Goal: Information Seeking & Learning: Compare options

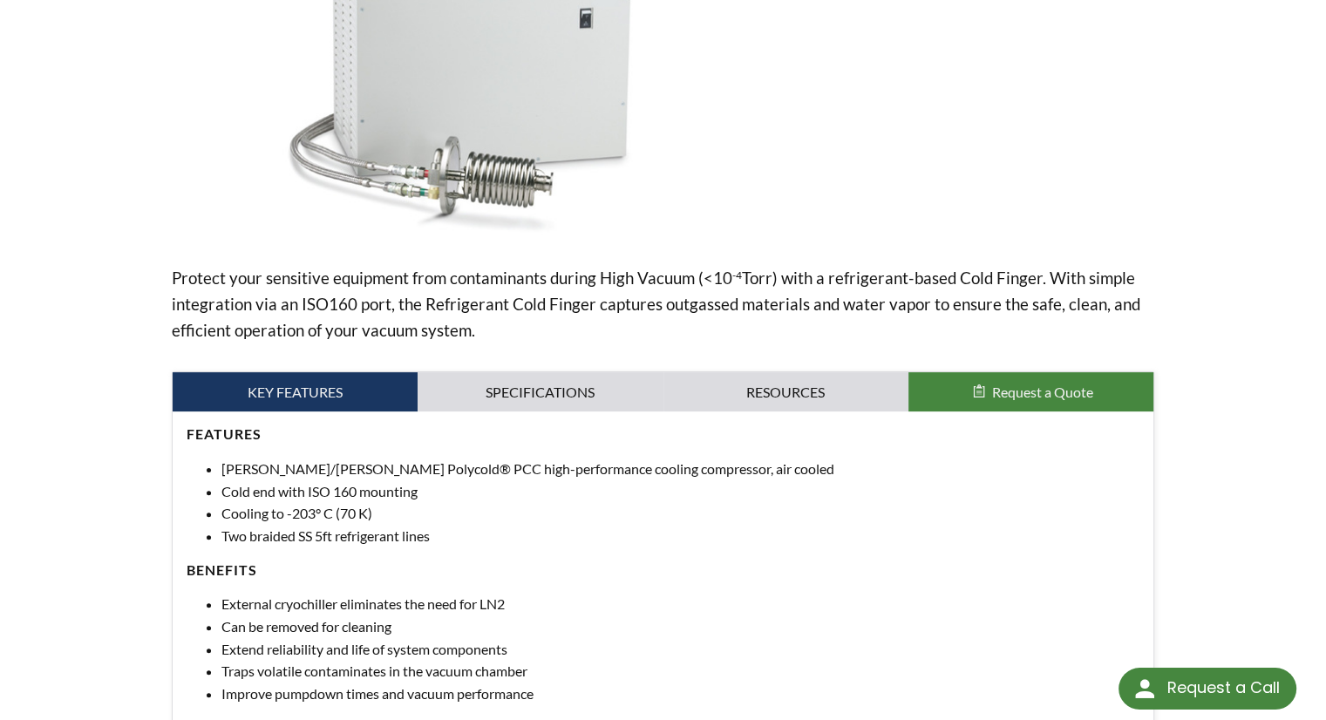
scroll to position [354, 0]
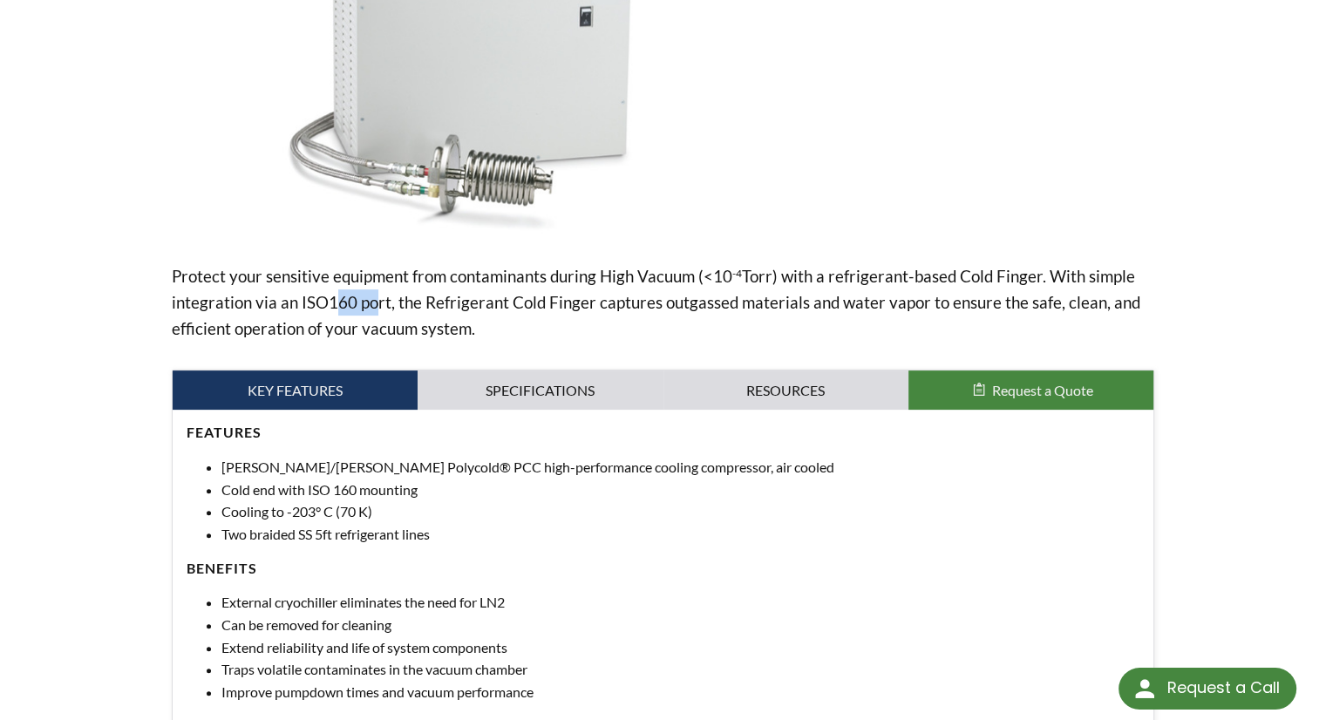
drag, startPoint x: 318, startPoint y: 299, endPoint x: 363, endPoint y: 301, distance: 44.5
click at [363, 301] on p "Protect your sensitive equipment from contaminants during High Vacuum (<10 -4 T…" at bounding box center [663, 302] width 983 height 78
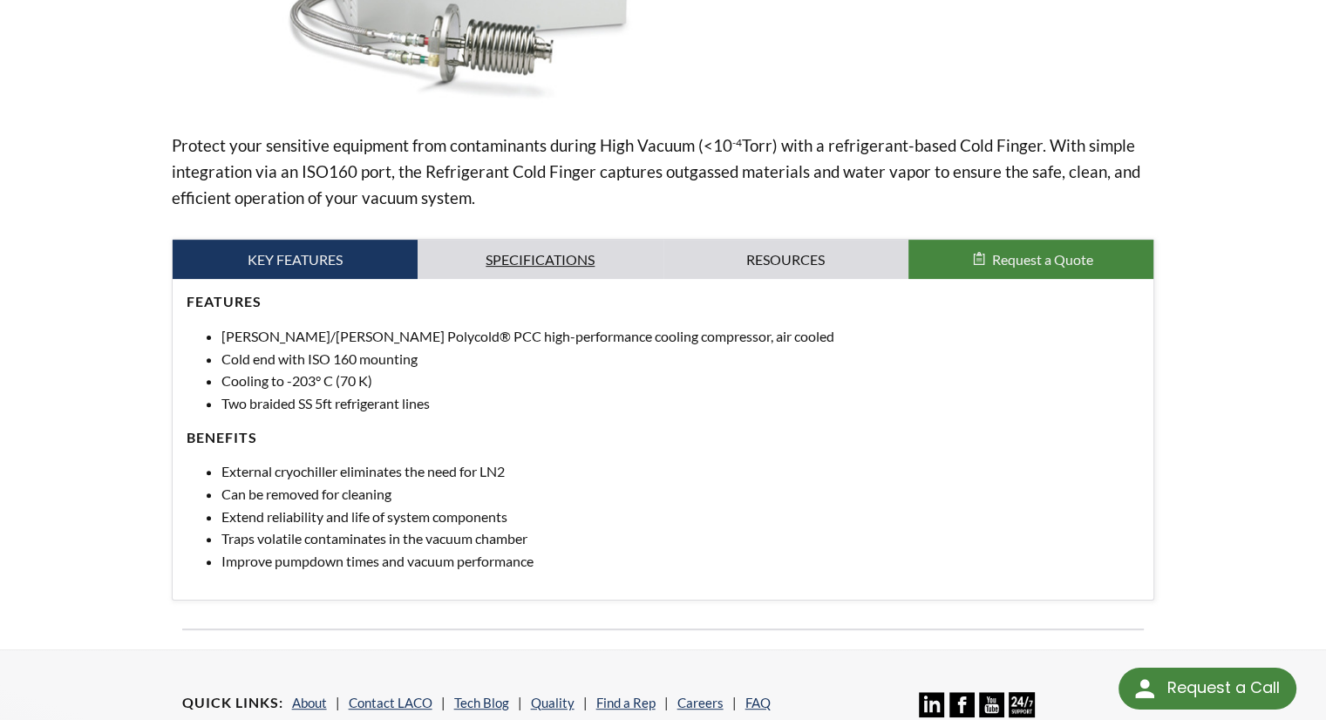
scroll to position [486, 0]
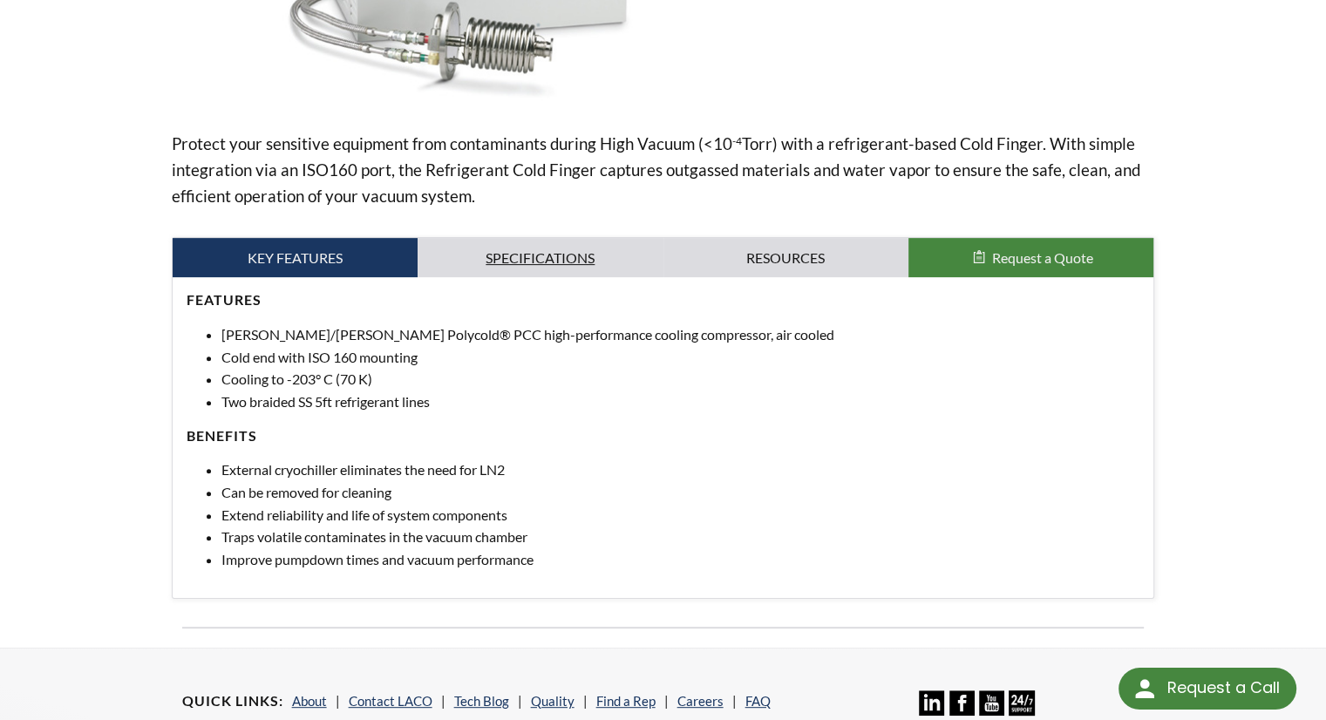
click at [518, 244] on link "Specifications" at bounding box center [539, 258] width 245 height 40
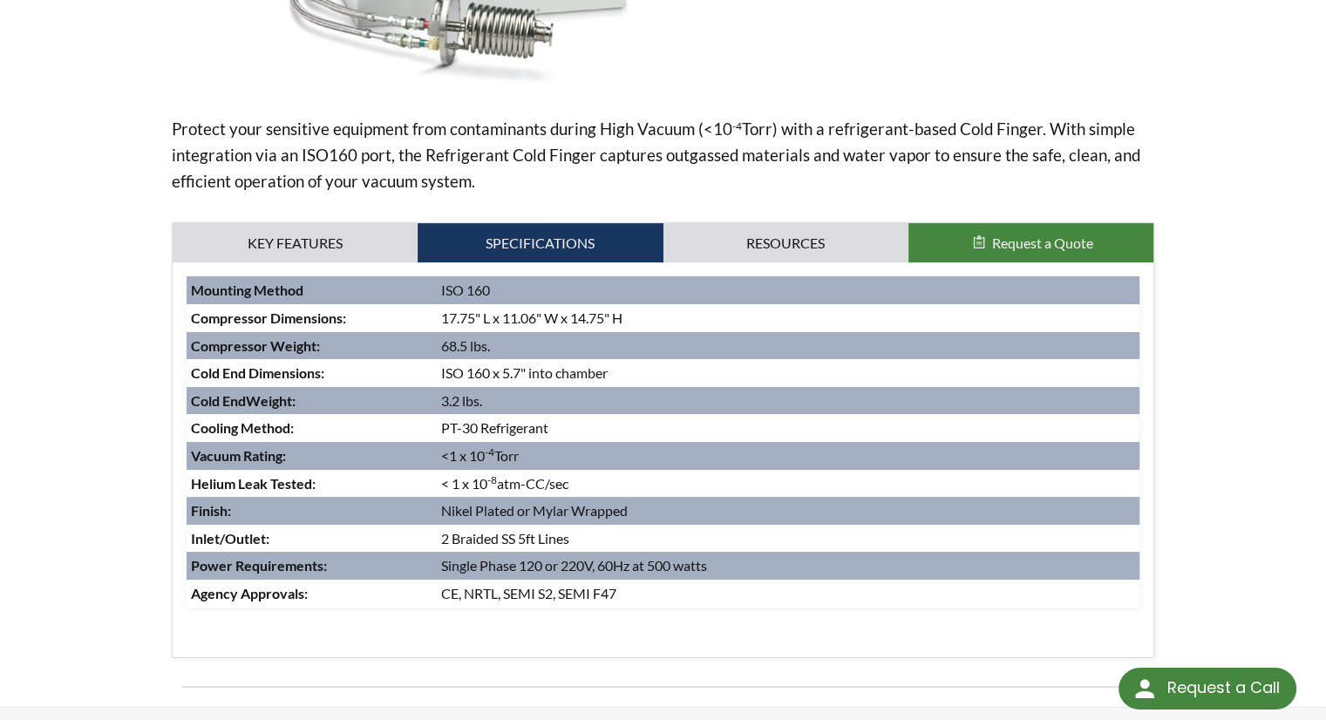
scroll to position [502, 0]
click at [781, 238] on link "Resources" at bounding box center [785, 242] width 245 height 40
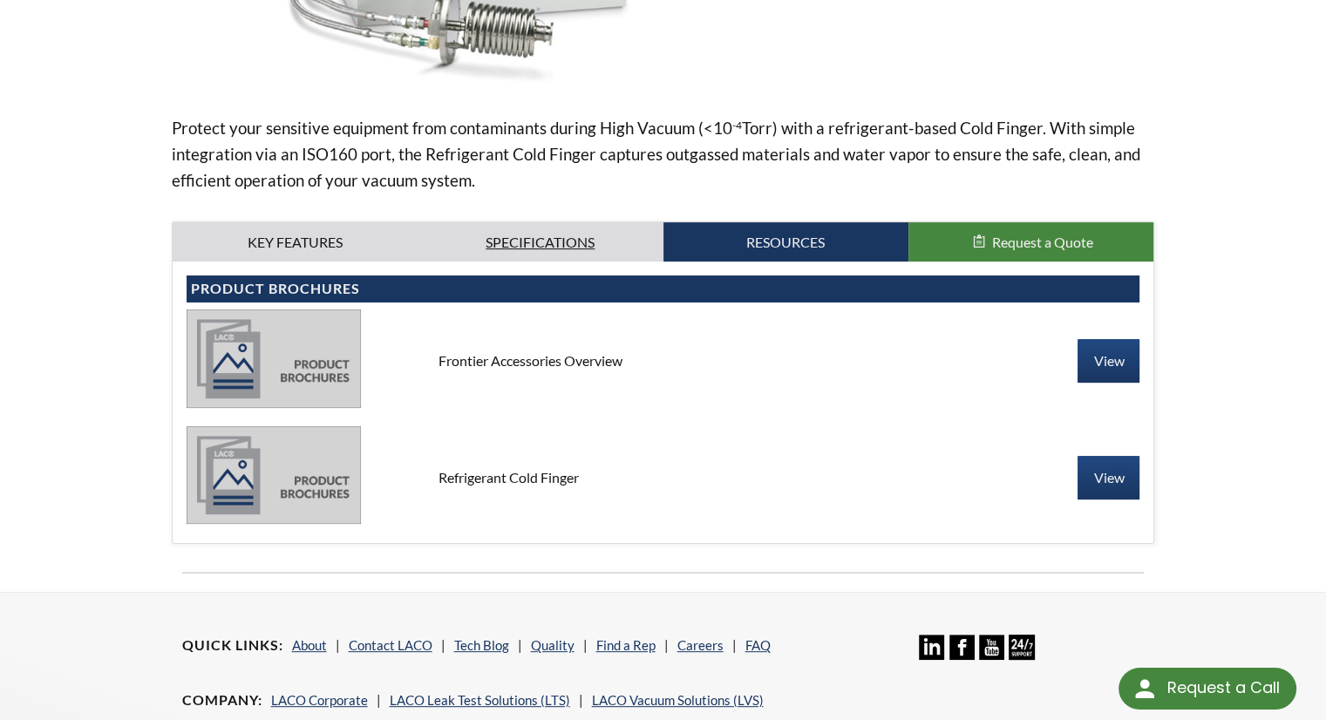
click at [568, 231] on link "Specifications" at bounding box center [539, 242] width 245 height 40
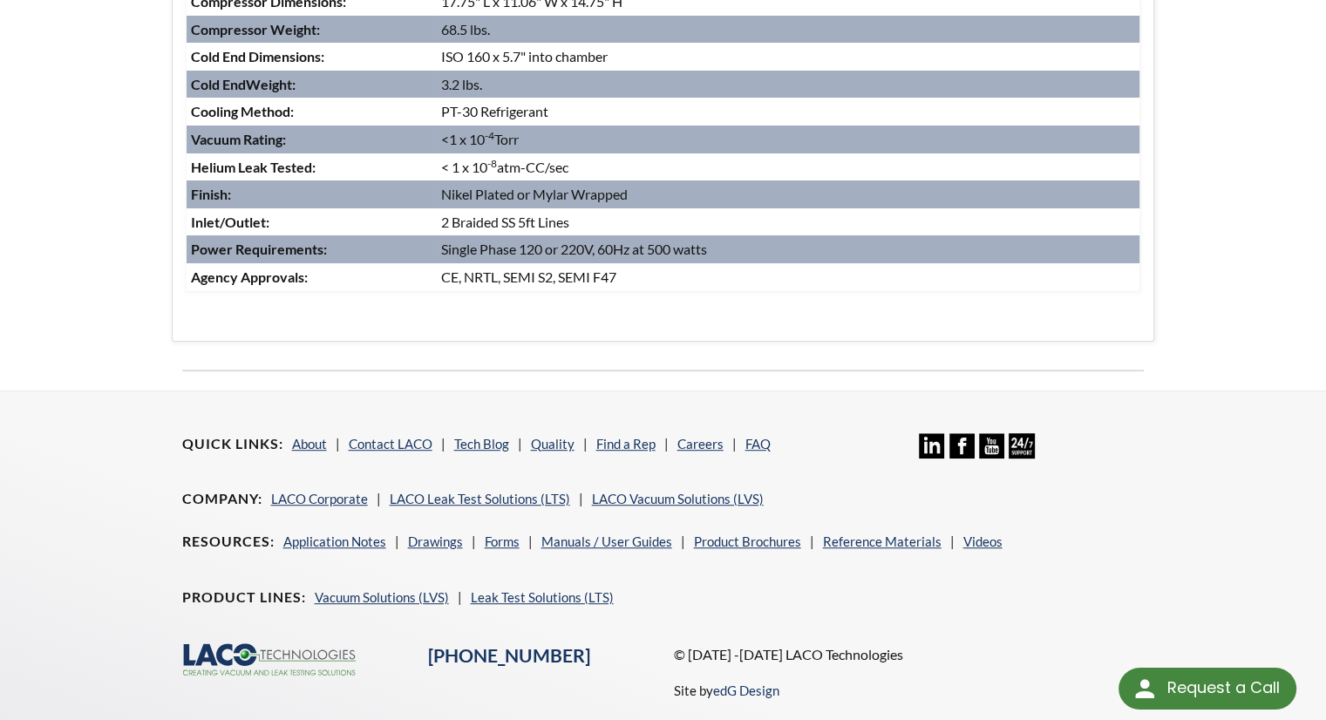
scroll to position [886, 0]
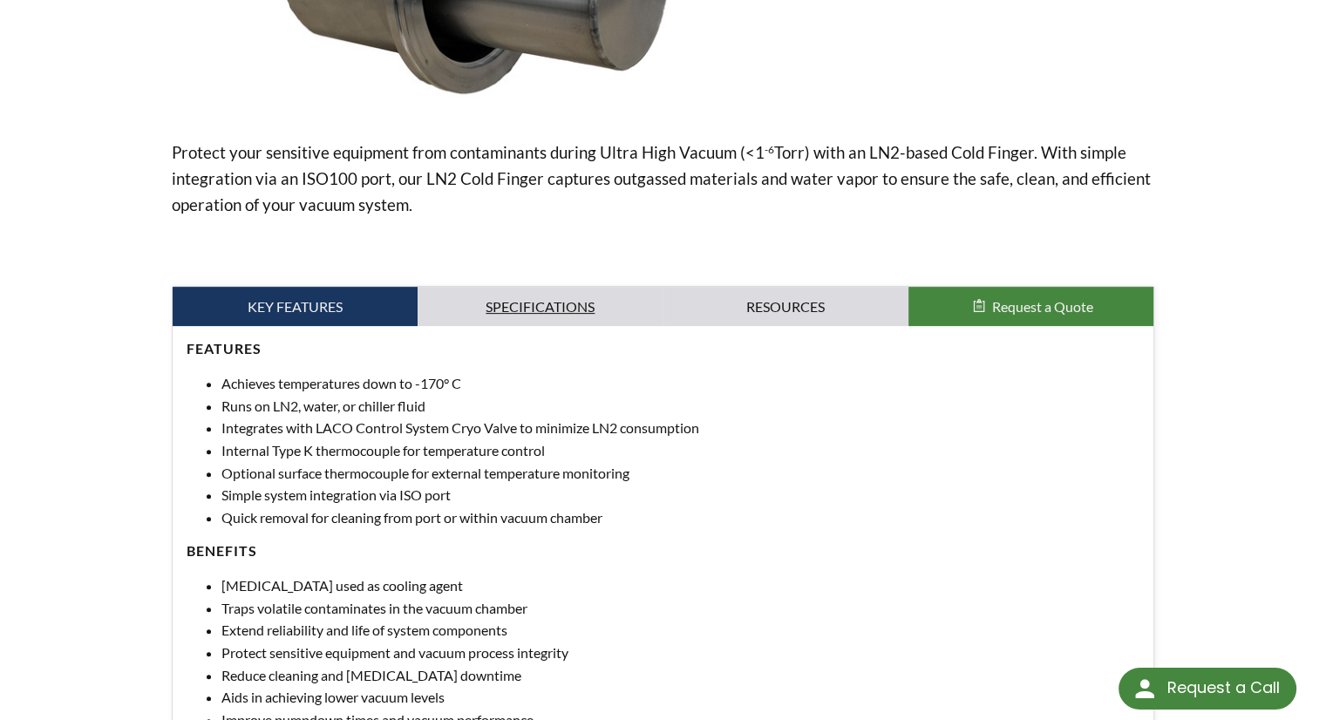
scroll to position [478, 0]
click at [531, 318] on link "Specifications" at bounding box center [539, 307] width 245 height 40
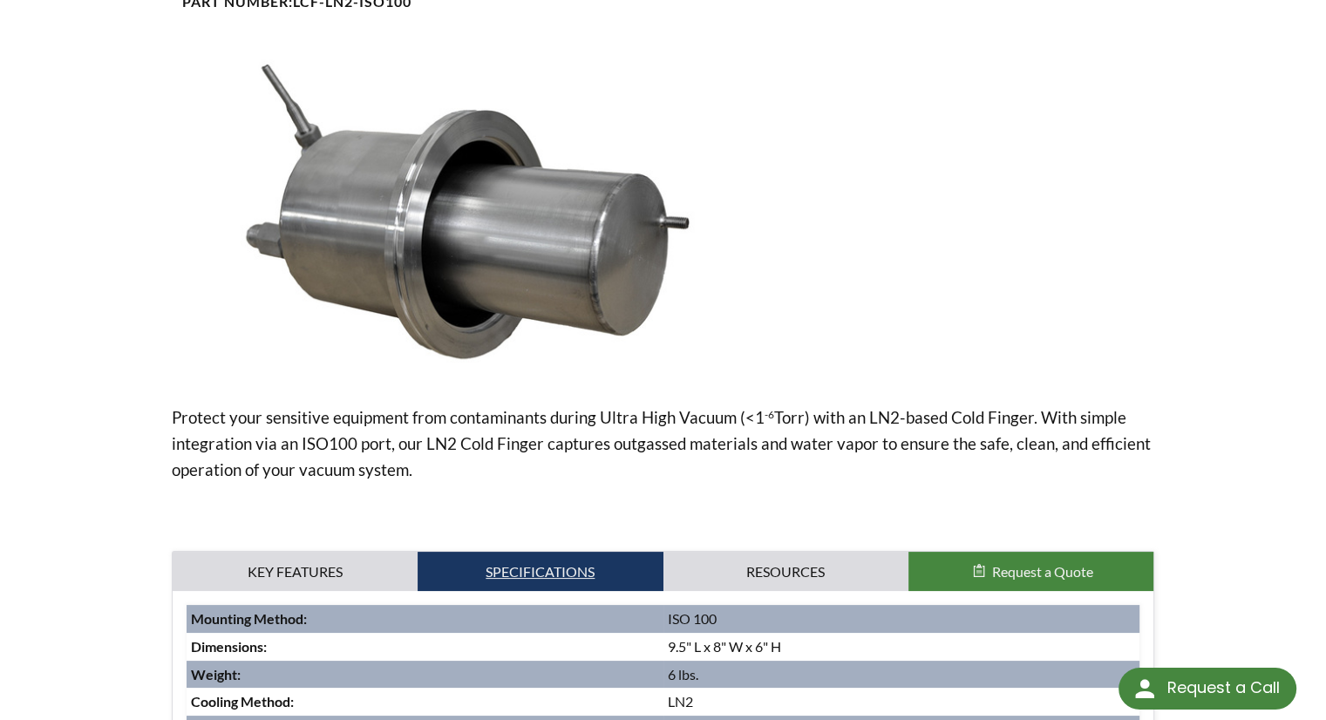
scroll to position [0, 0]
